Goal: Submit feedback/report problem

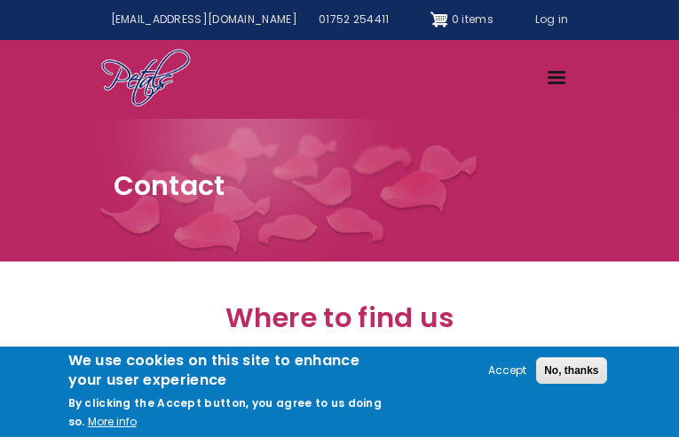
type input "HoBrmyLUefhYIYk"
type input "[EMAIL_ADDRESS][DOMAIN_NAME]"
type input "3566629390"
